Goal: Information Seeking & Learning: Learn about a topic

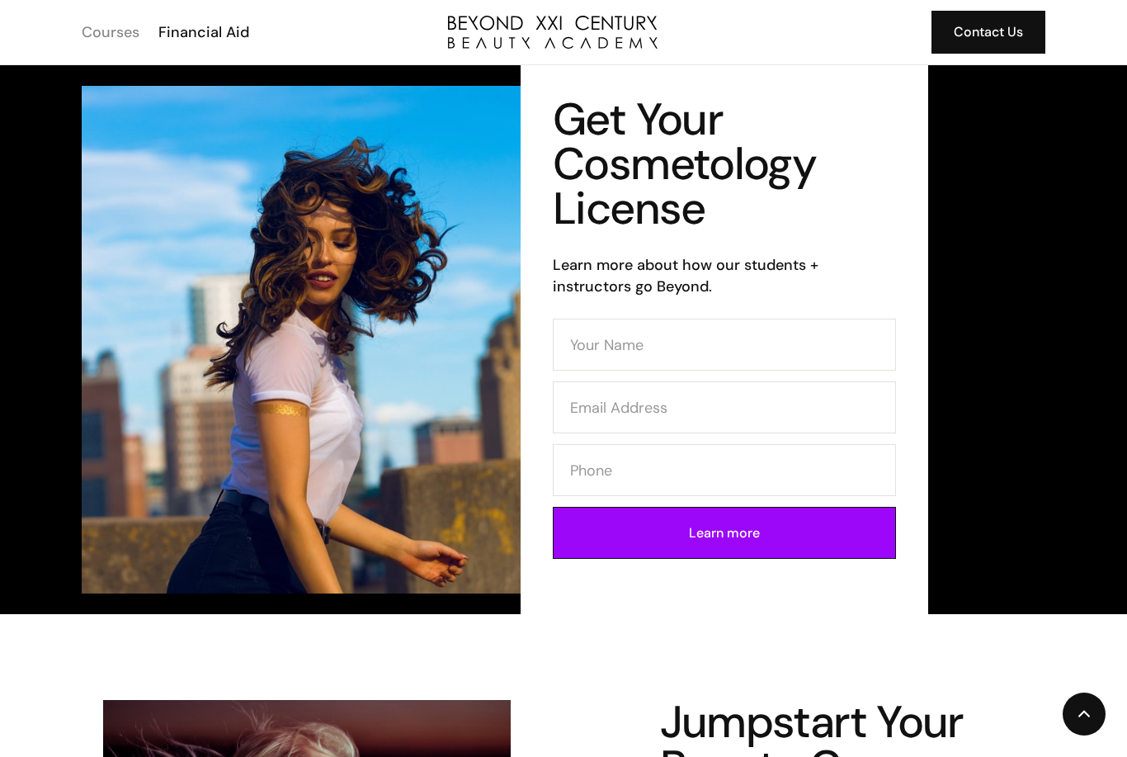
click at [114, 36] on div "Courses" at bounding box center [111, 31] width 58 height 21
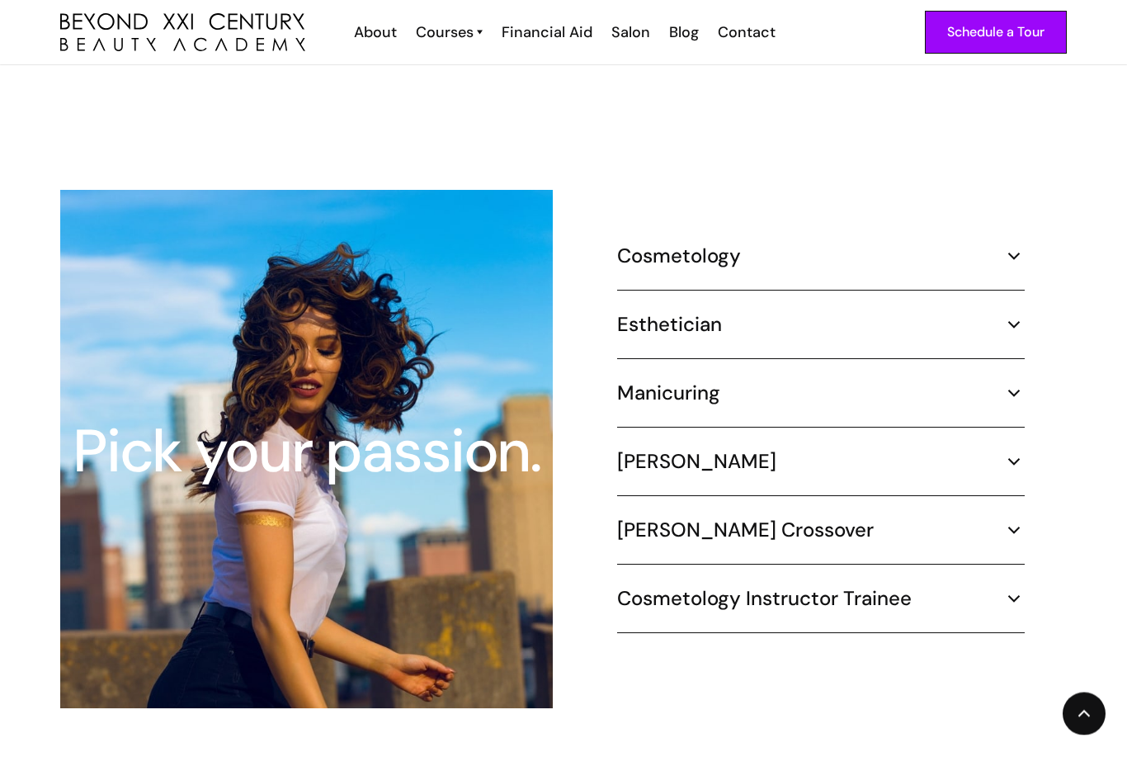
scroll to position [1451, 0]
click at [1026, 228] on div "Pick your passion. Cosmetology 1000 hours ¾ Time (30 hours per week) – 8.3 mont…" at bounding box center [563, 449] width 1007 height 518
click at [1009, 245] on img at bounding box center [1013, 255] width 21 height 21
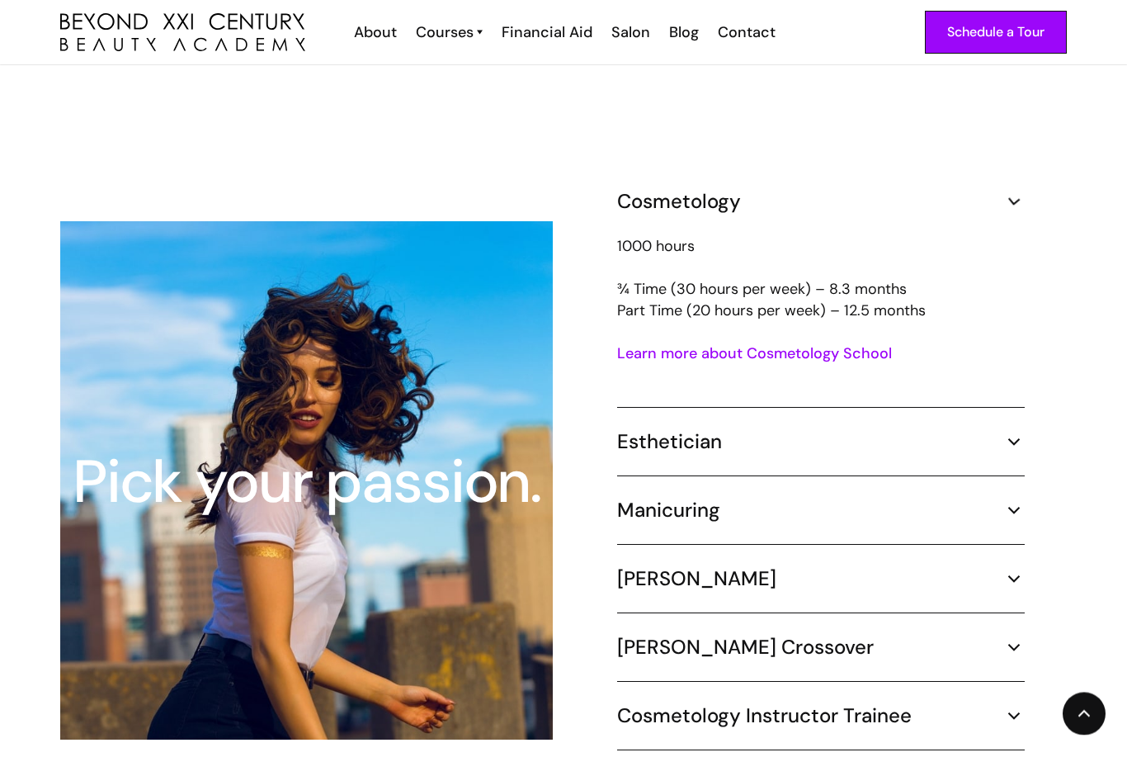
scroll to position [1451, 0]
click at [1008, 431] on img at bounding box center [1013, 441] width 21 height 21
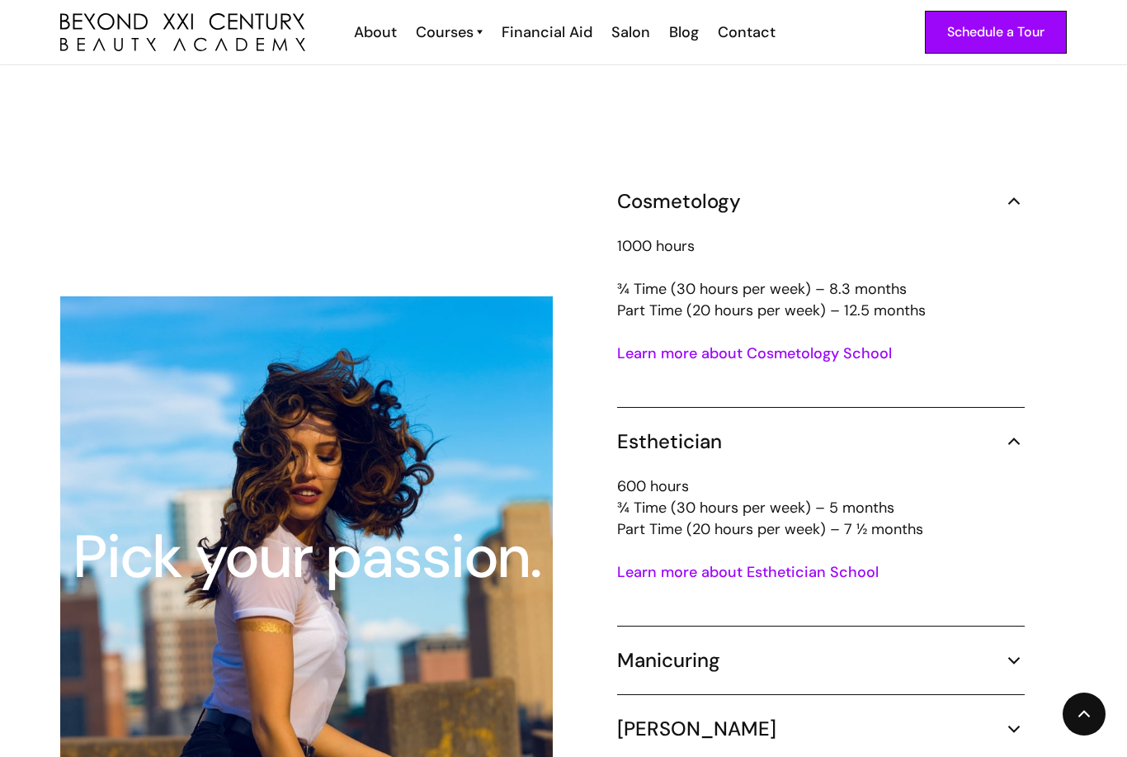
click at [1006, 431] on img at bounding box center [1013, 441] width 21 height 21
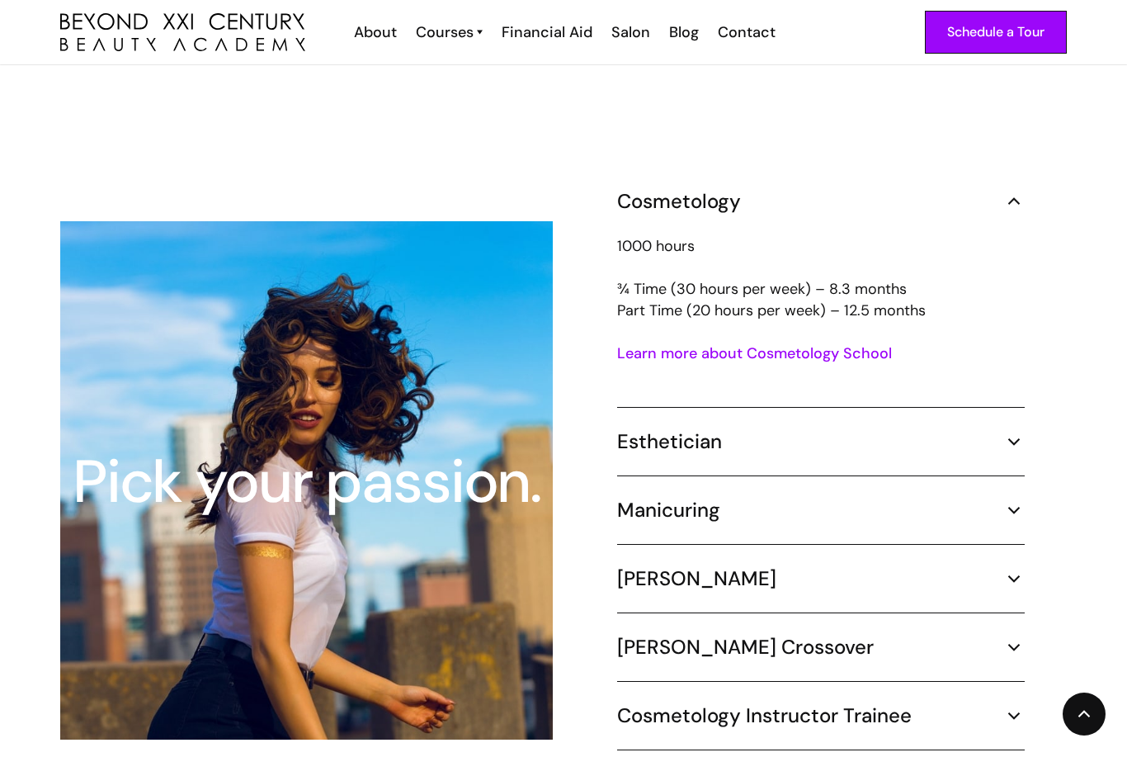
click at [1004, 568] on img at bounding box center [1013, 578] width 21 height 21
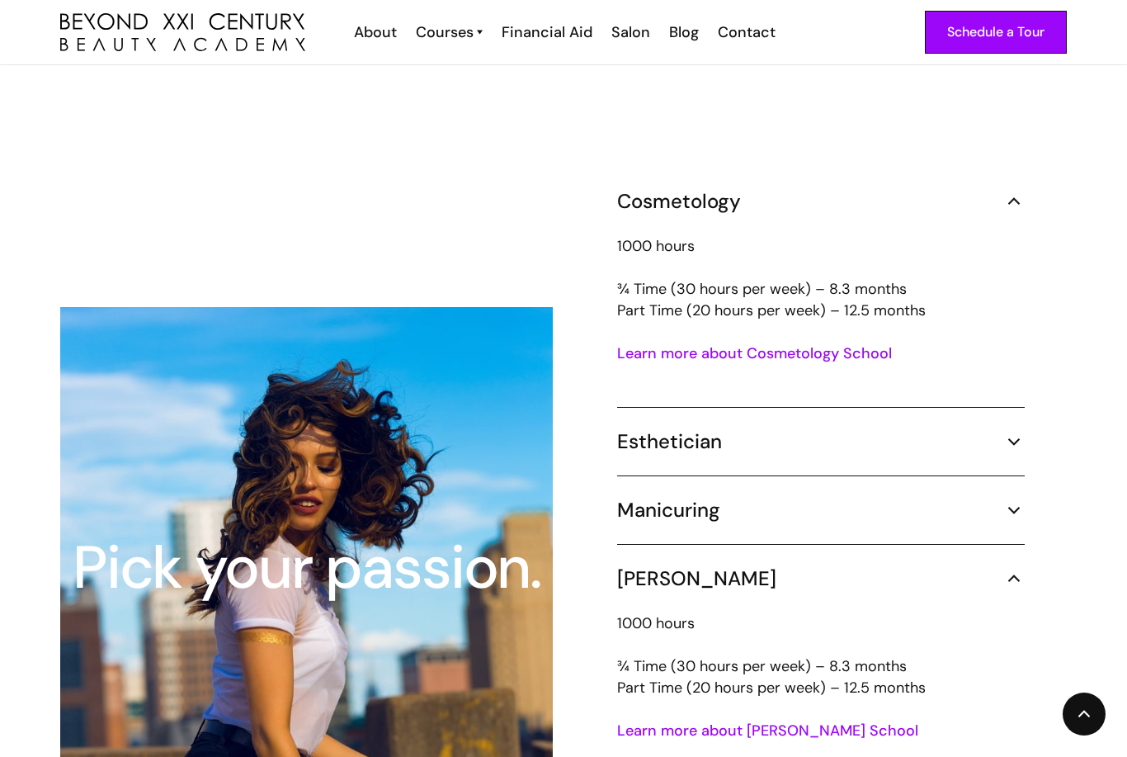
click at [1004, 568] on img at bounding box center [1013, 578] width 21 height 21
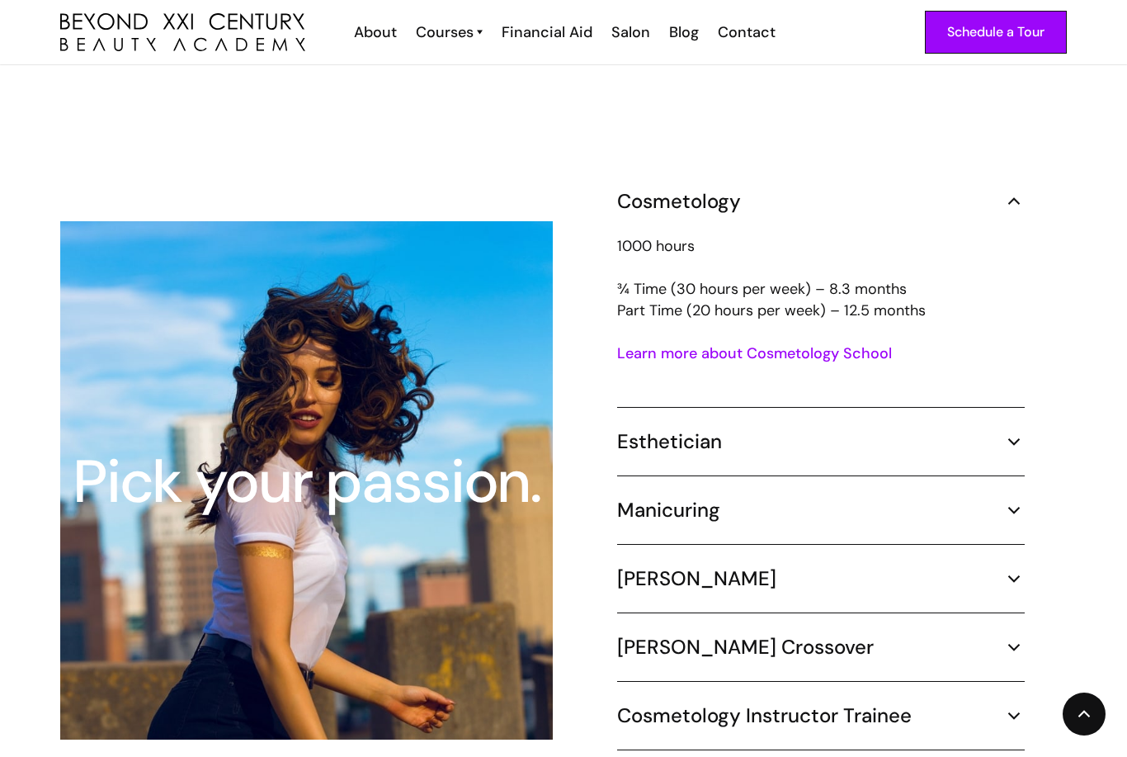
click at [1024, 636] on img at bounding box center [1013, 646] width 21 height 21
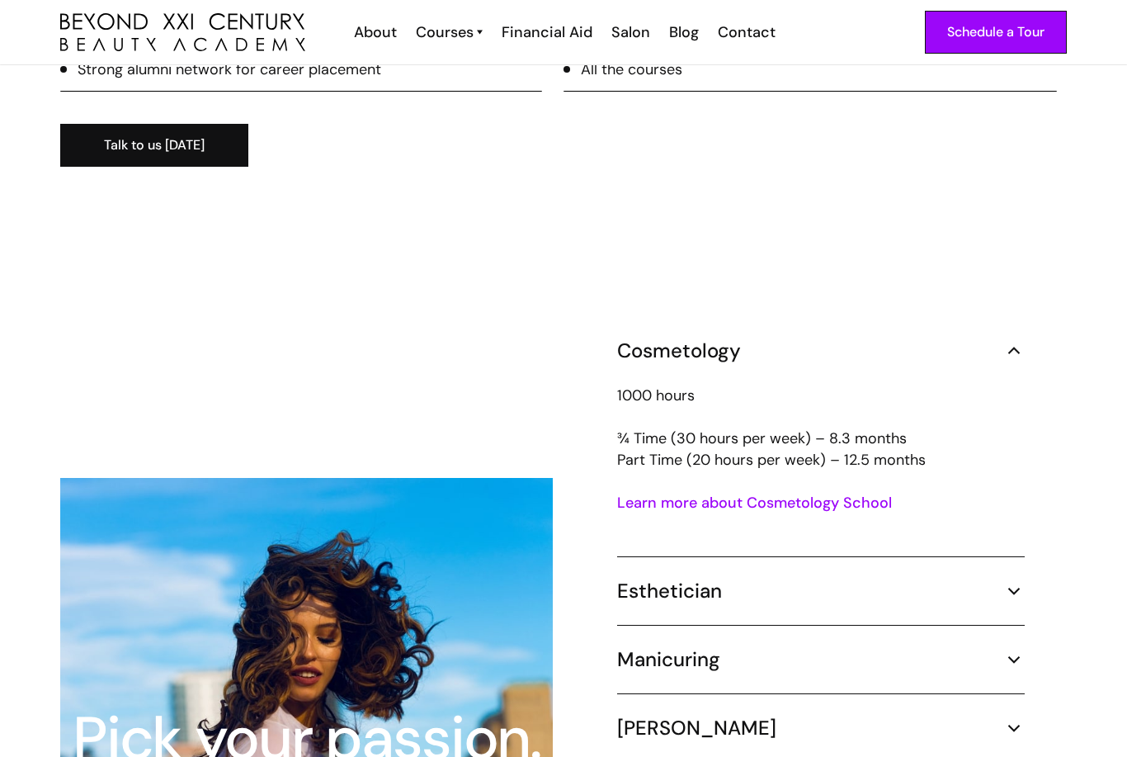
scroll to position [1276, 0]
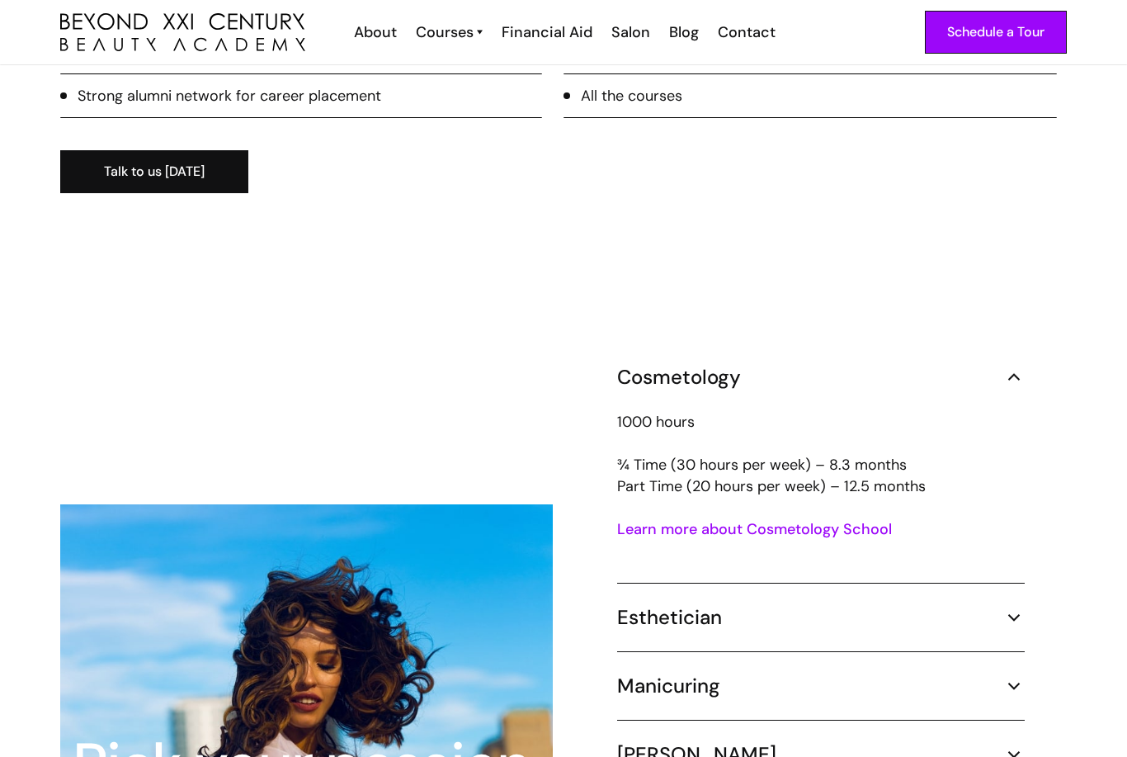
click at [816, 519] on link "Learn more about Cosmetology School" at bounding box center [754, 529] width 275 height 20
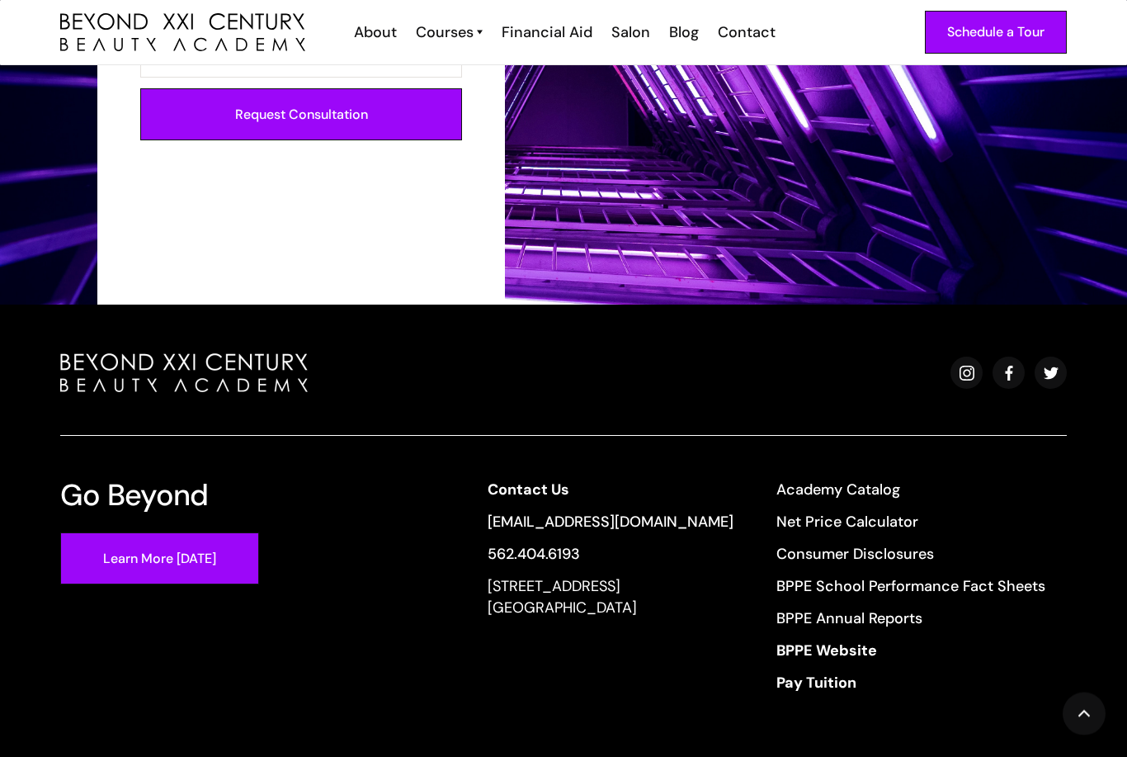
scroll to position [2962, 0]
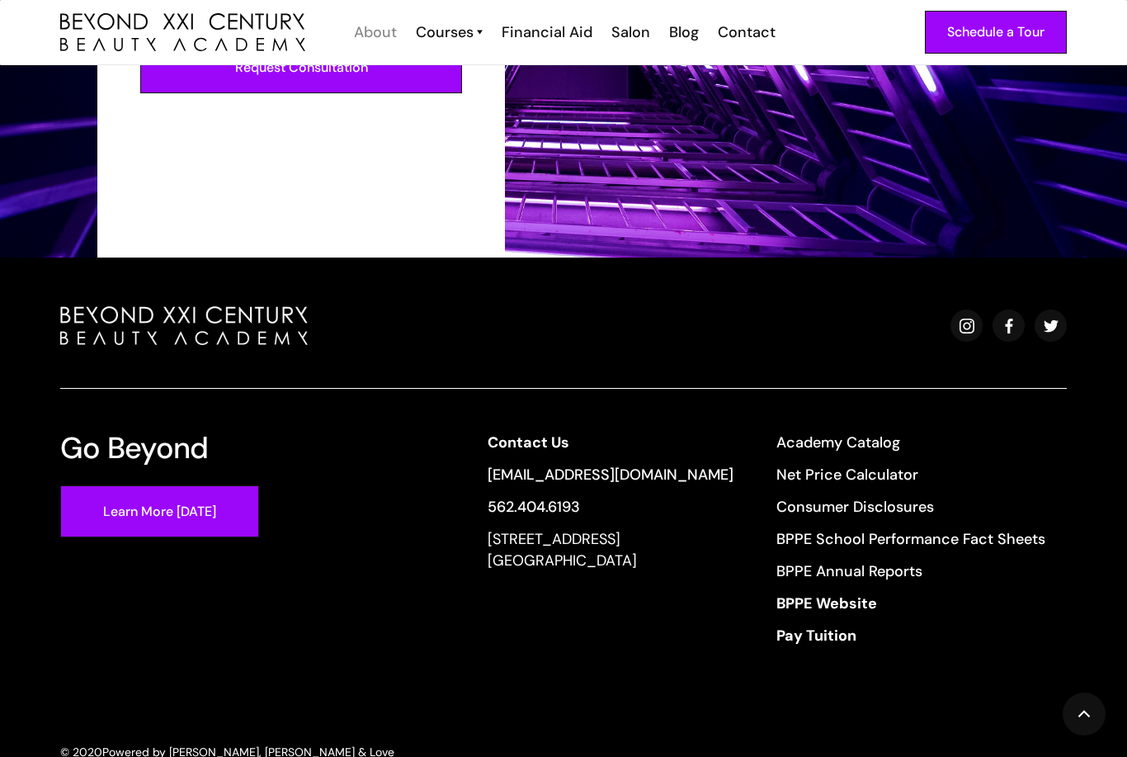
click at [378, 40] on div "About" at bounding box center [375, 31] width 43 height 21
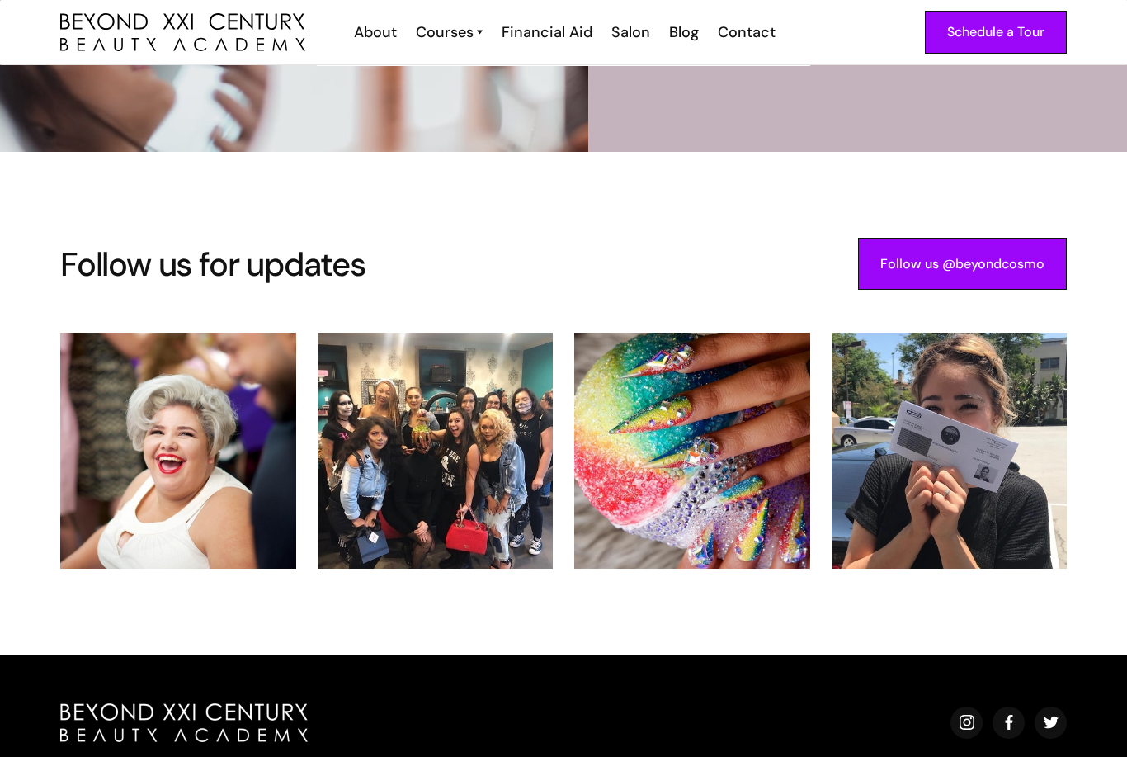
scroll to position [3133, 0]
click at [682, 35] on div "Blog" at bounding box center [684, 31] width 30 height 21
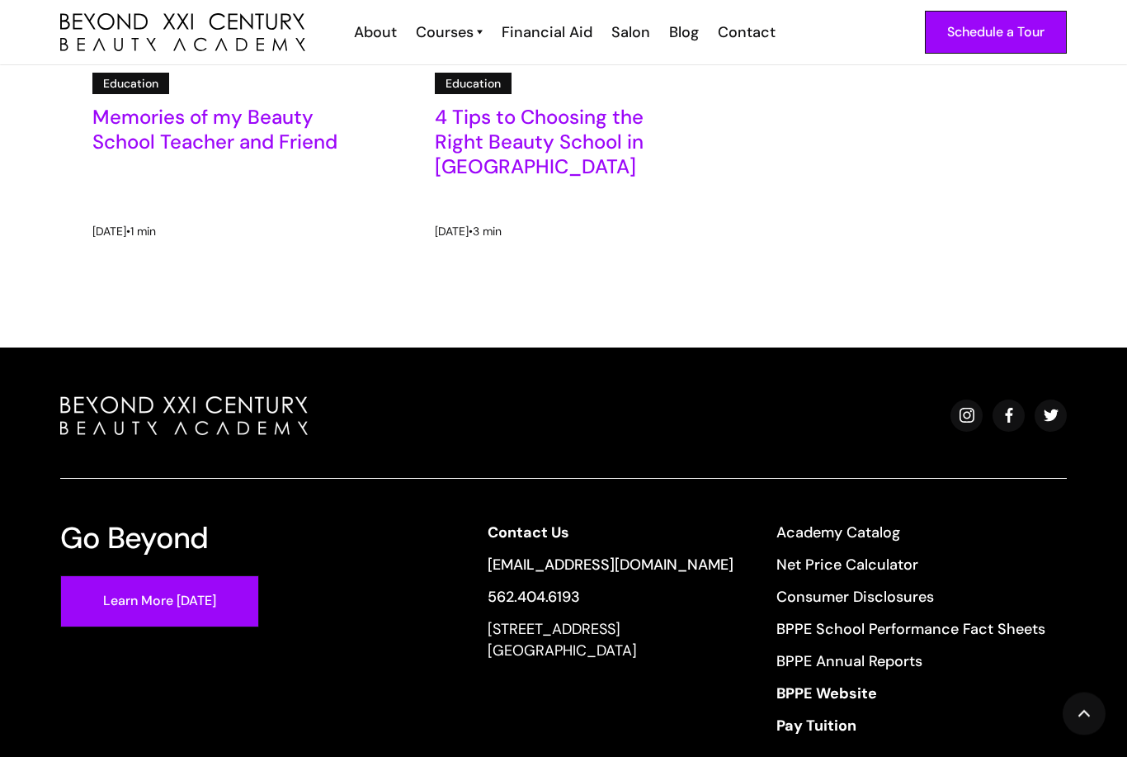
scroll to position [4137, 0]
click at [876, 564] on link "Net Price Calculator" at bounding box center [910, 564] width 269 height 21
